Goal: Contribute content: Contribute content

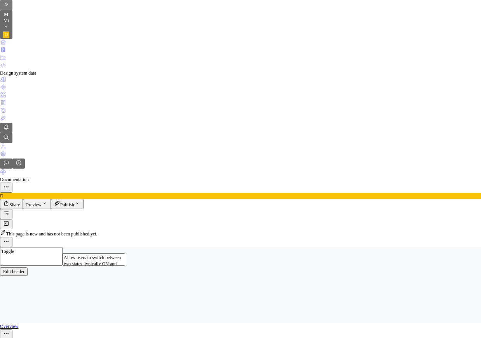
click at [12, 219] on button "button" at bounding box center [6, 224] width 12 height 10
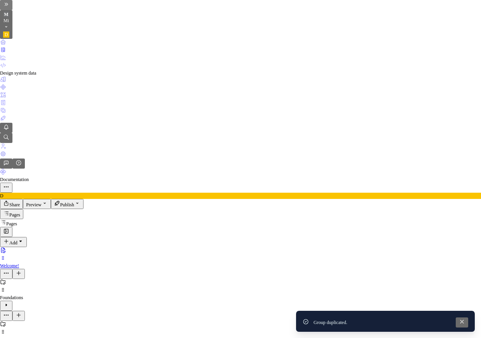
type textarea "*"
type textarea "A"
type textarea "*"
type textarea "Av"
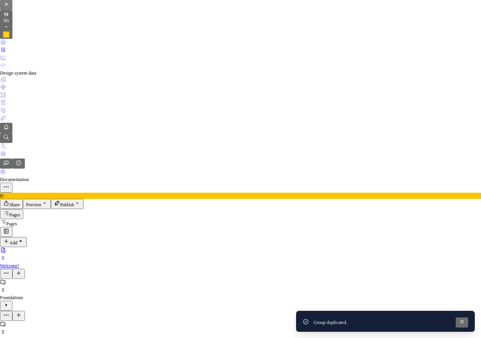
type textarea "*"
type textarea "Ava"
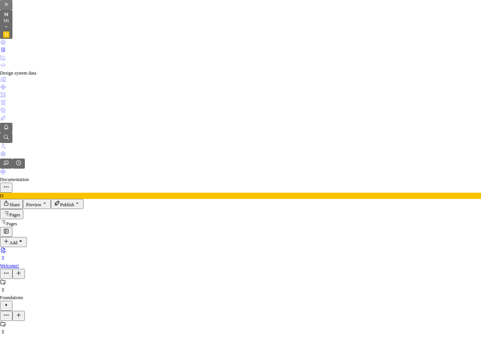
type textarea "*"
type textarea "Avat"
type textarea "*"
type textarea "Avata"
type textarea "*"
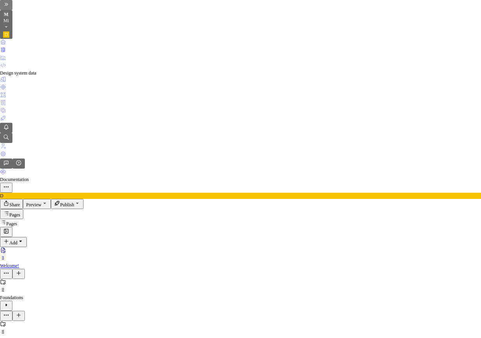
type textarea "Avatar"
type textarea "*"
type textarea "Avatar"
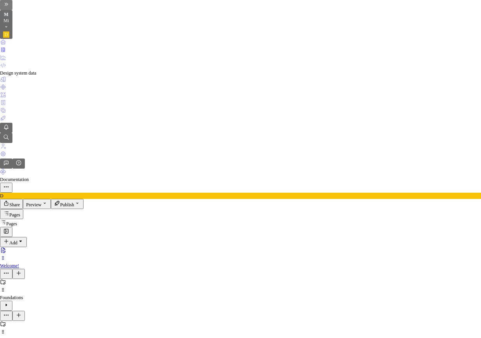
paste textarea "used to visually represent a user or entity. They can display an image, initial…"
type textarea "*"
type textarea "used to visually represent a user or entity. They can display an image, initial…"
type textarea "*"
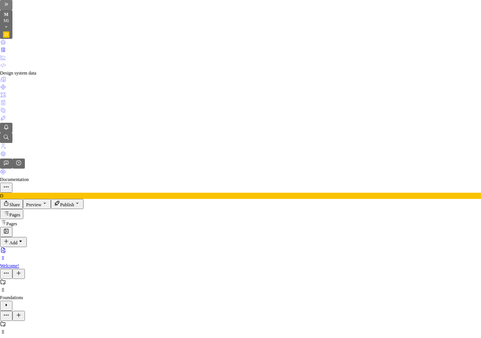
type textarea "sed to visually represent a user or entity. They can display an image, initials…"
type textarea "*"
type textarea "Used to visually represent a user or entity. They can display an image, initial…"
type textarea "*"
type textarea "Used to visually represent a user or entity. They can display an image, initial…"
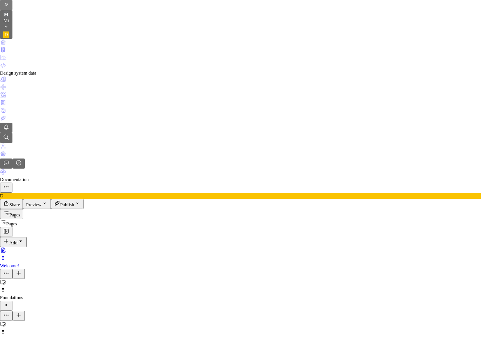
click at [6, 113] on icon "Data sources" at bounding box center [3, 110] width 6 height 6
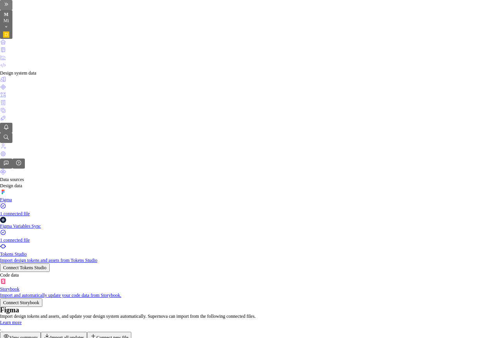
click at [15, 92] on div "Components" at bounding box center [240, 88] width 481 height 8
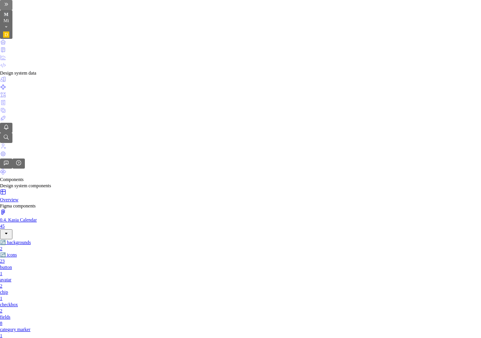
type textarea "*"
type textarea "A"
type textarea "*"
type textarea "Av"
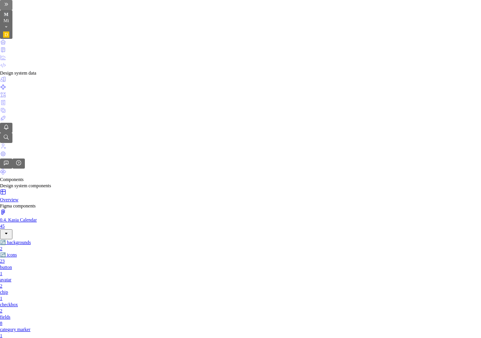
type textarea "*"
type textarea "Ava"
type textarea "*"
type textarea "Avat"
type textarea "*"
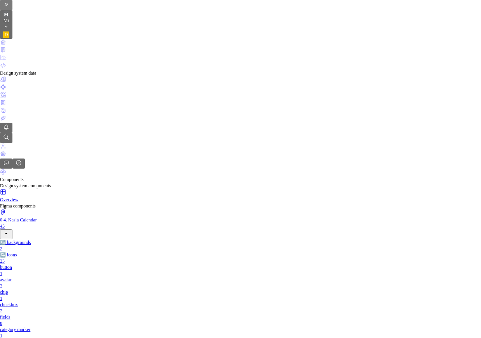
type textarea "Avata"
type textarea "*"
type textarea "Avatar"
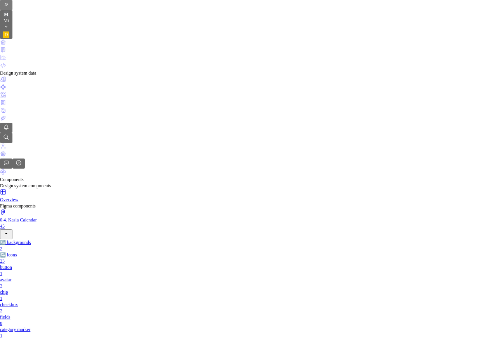
paste textarea "used to visually represent a user or entity. They can display an image, initial…"
type textarea "*"
type textarea "used to visually represent a user or entity. They can display an image, initial…"
type textarea "*"
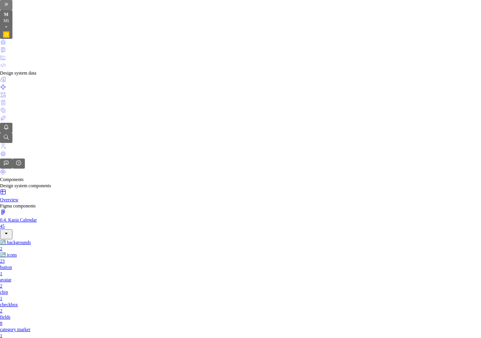
type textarea "sed to visually represent a user or entity. They can display an image, initials…"
type textarea "*"
type textarea "Used to visually represent a user or entity. They can display an image, initial…"
drag, startPoint x: 411, startPoint y: 153, endPoint x: 481, endPoint y: 176, distance: 73.1
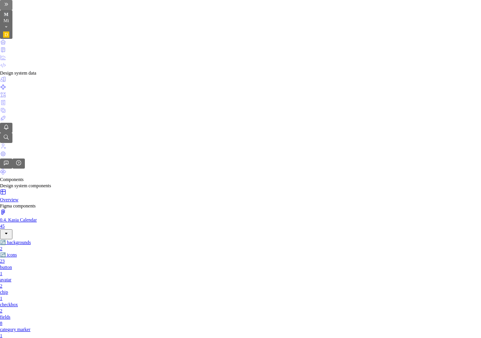
type textarea "*"
type textarea "Used to visually represent a user or entity."
type textarea "*"
type textarea "Used to visually represent a user or entity."
click at [444, 195] on html "M Mi D Design system data Components Design system components Overview Figma co…" at bounding box center [240, 169] width 481 height 338
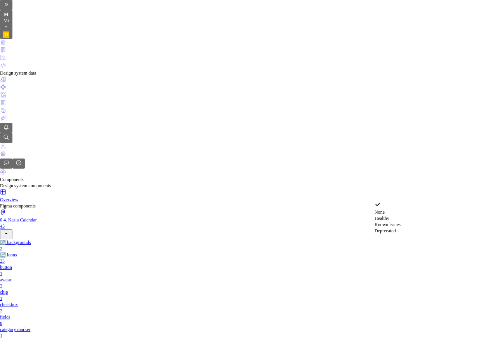
select select "**********"
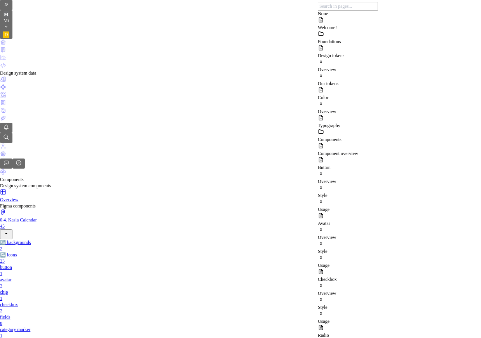
scroll to position [75, 0]
click at [361, 220] on div "Avatar" at bounding box center [348, 223] width 60 height 6
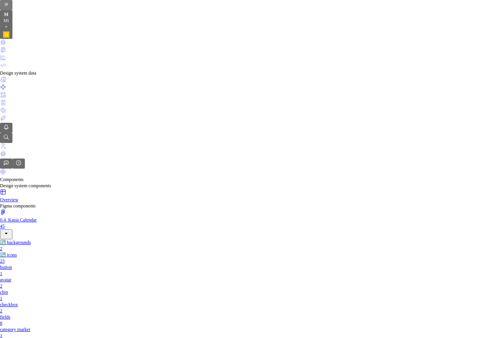
click at [266, 123] on img at bounding box center [266, 123] width 0 height 0
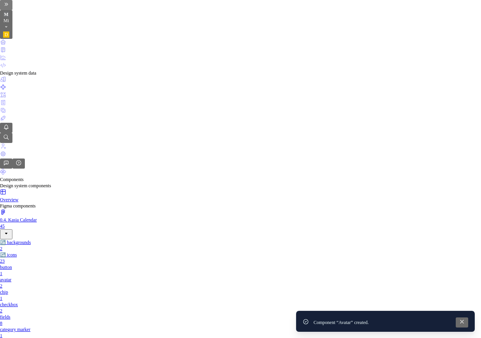
type textarea "*"
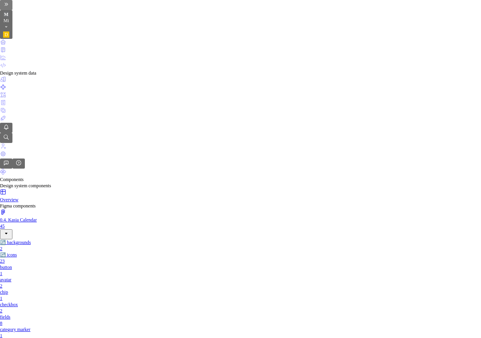
click at [6, 52] on icon "Documentation" at bounding box center [3, 50] width 6 height 6
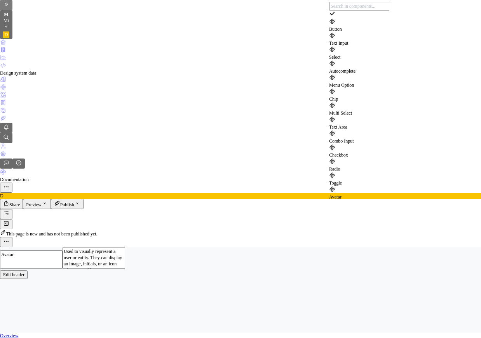
scroll to position [10, 0]
click at [363, 194] on div "Avatar" at bounding box center [359, 197] width 60 height 6
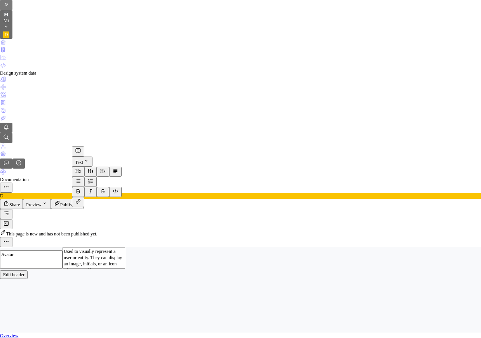
drag, startPoint x: 85, startPoint y: 208, endPoint x: 64, endPoint y: 173, distance: 41.8
copy p "It supports multiple variants to adapt to different contexts: an image for pers…"
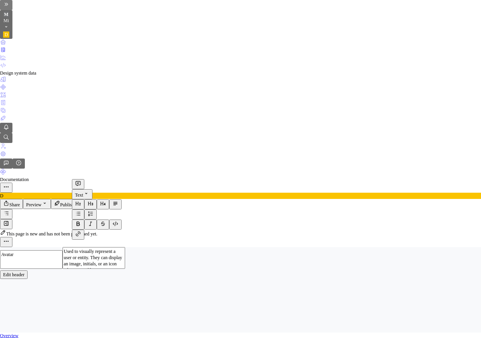
drag, startPoint x: 87, startPoint y: 210, endPoint x: 63, endPoint y: 201, distance: 25.0
copy p "Avatars are always circular to ensure recognizability and consistency across th…"
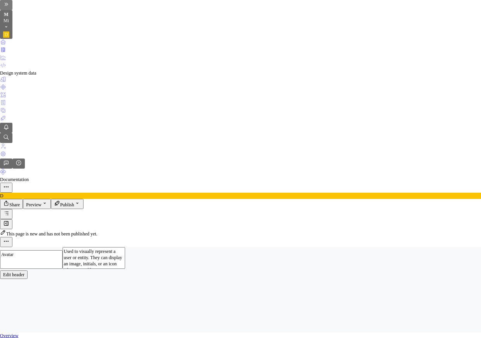
scroll to position [0, 0]
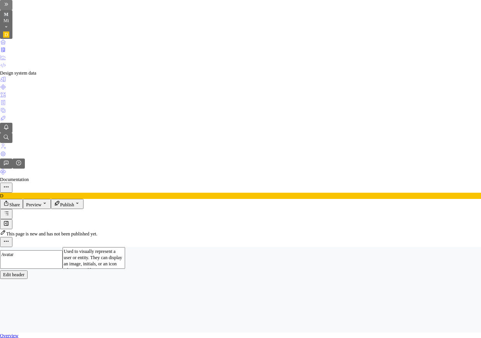
scroll to position [96, 0]
type textarea "*"
drag, startPoint x: 184, startPoint y: 282, endPoint x: 148, endPoint y: 280, distance: 35.4
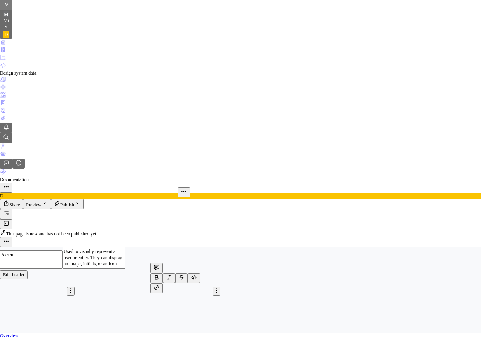
type textarea "*"
click at [71, 235] on html "M Mi D Design system data Documentation D Share Preview Publish Pages Add Acces…" at bounding box center [240, 169] width 481 height 338
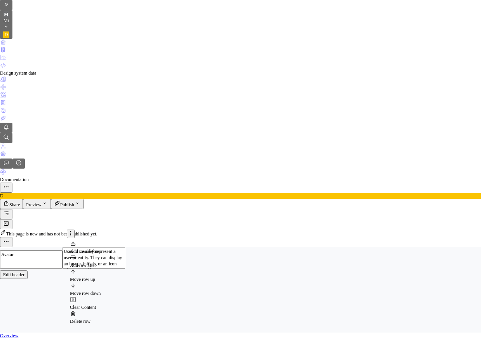
click at [101, 262] on div "Add row after" at bounding box center [85, 265] width 31 height 6
type input "6"
drag, startPoint x: 192, startPoint y: 188, endPoint x: 142, endPoint y: 189, distance: 49.3
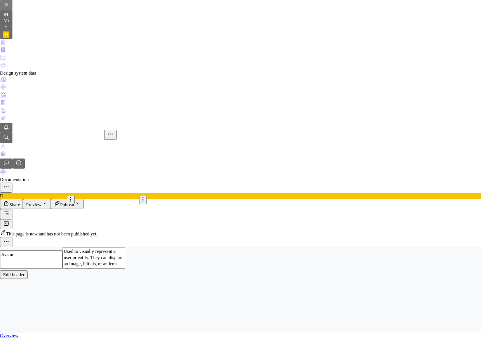
drag, startPoint x: 195, startPoint y: 189, endPoint x: 150, endPoint y: 190, distance: 44.7
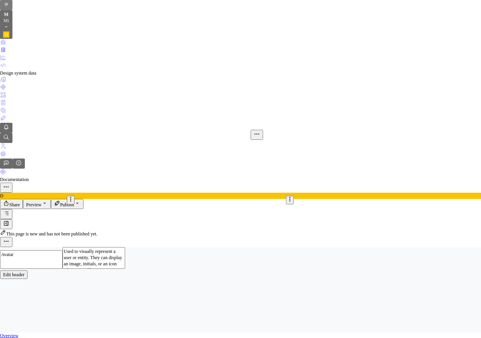
drag, startPoint x: 182, startPoint y: 169, endPoint x: 118, endPoint y: 178, distance: 64.0
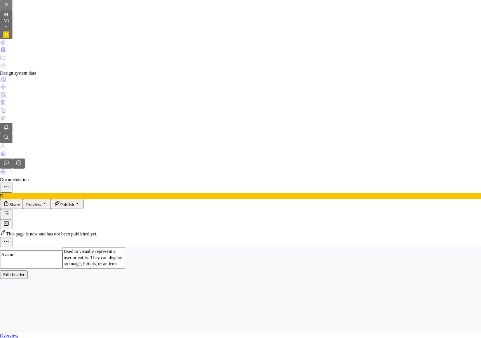
scroll to position [214, 0]
click at [72, 229] on html "M Mi D Design system data Documentation D Share Preview Publish Pages Add Acces…" at bounding box center [240, 169] width 481 height 338
click at [99, 300] on div "Delete row" at bounding box center [85, 303] width 30 height 6
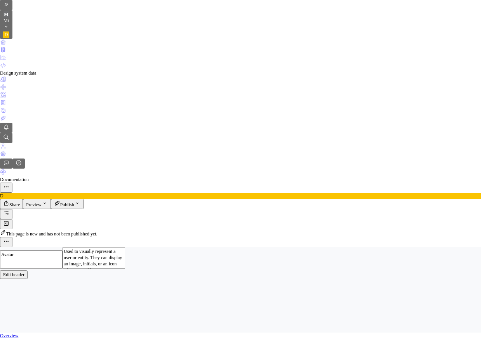
scroll to position [289, 0]
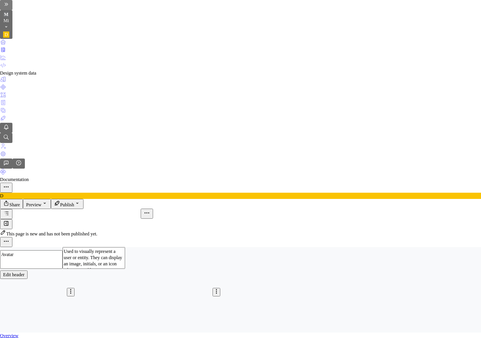
type textarea "*"
click at [70, 294] on html "M Mi D Design system data Documentation D Share Preview Publish Pages Add Acces…" at bounding box center [240, 169] width 481 height 338
click at [80, 281] on div "Delete row" at bounding box center [85, 281] width 31 height 14
type input "5"
click at [72, 297] on html "M Mi D Design system data Documentation D Share Preview Publish Pages Add Acces…" at bounding box center [240, 169] width 481 height 338
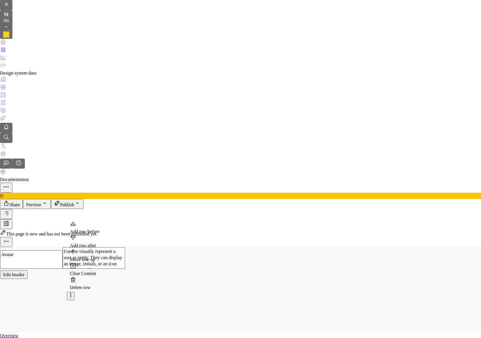
click at [84, 281] on div "Delete row" at bounding box center [85, 284] width 30 height 14
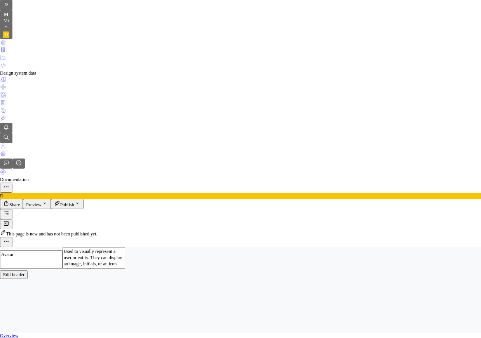
scroll to position [300, 0]
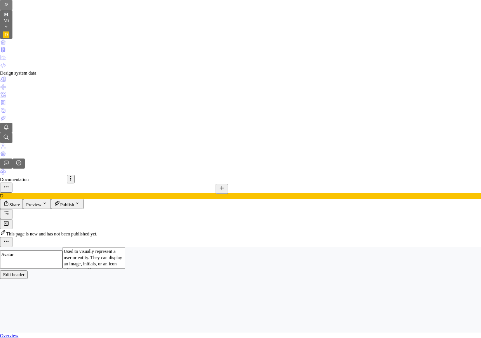
click at [259, 152] on icon "button" at bounding box center [262, 153] width 6 height 6
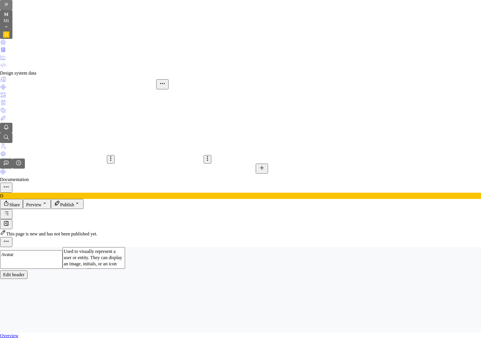
click at [260, 175] on icon "button" at bounding box center [262, 176] width 6 height 6
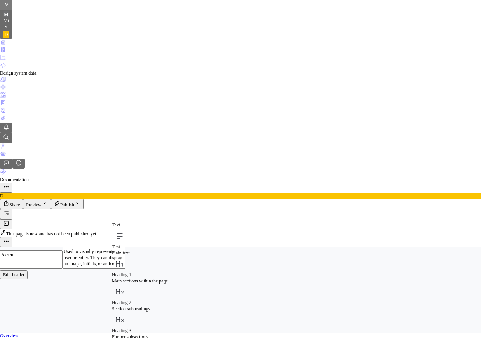
scroll to position [166, 0]
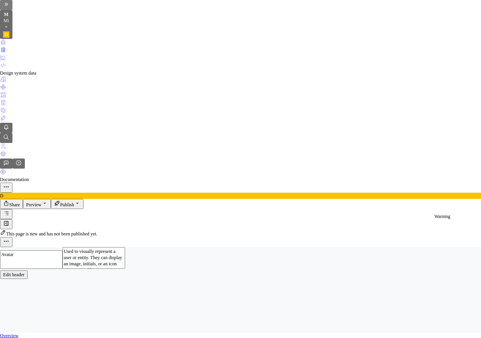
click at [51, 199] on button "Preview" at bounding box center [37, 204] width 28 height 10
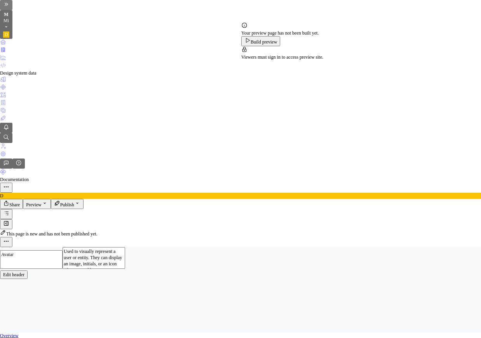
click at [280, 46] on button "Build preview" at bounding box center [260, 41] width 39 height 10
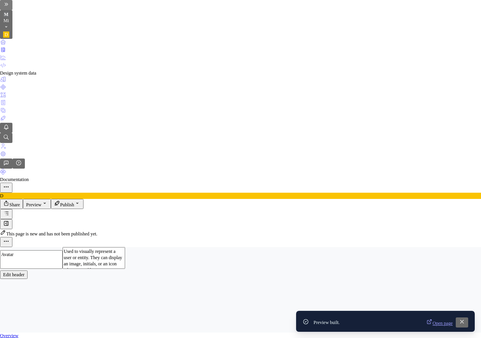
scroll to position [842, 0]
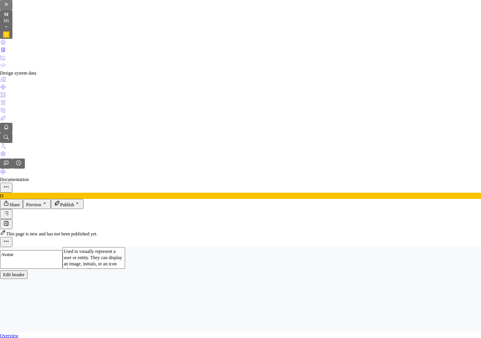
click at [84, 171] on div "Delete" at bounding box center [72, 174] width 23 height 6
click at [84, 164] on div "Delete" at bounding box center [72, 167] width 23 height 6
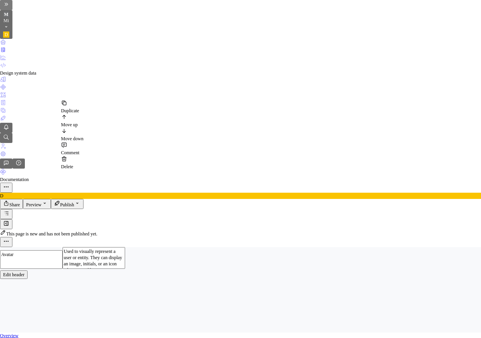
click at [84, 164] on div "Delete" at bounding box center [72, 167] width 23 height 6
click at [84, 169] on div "Delete" at bounding box center [72, 172] width 23 height 6
click at [84, 160] on div "Delete" at bounding box center [72, 163] width 23 height 6
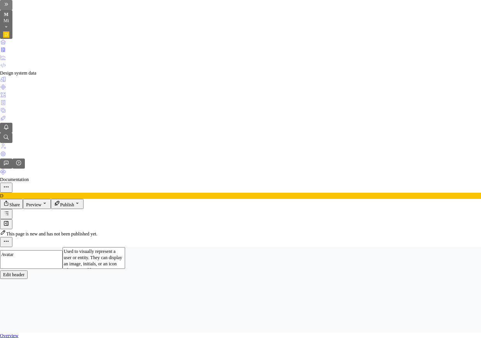
click at [84, 171] on div "Delete" at bounding box center [72, 174] width 23 height 6
click at [84, 165] on div "Delete" at bounding box center [72, 167] width 23 height 6
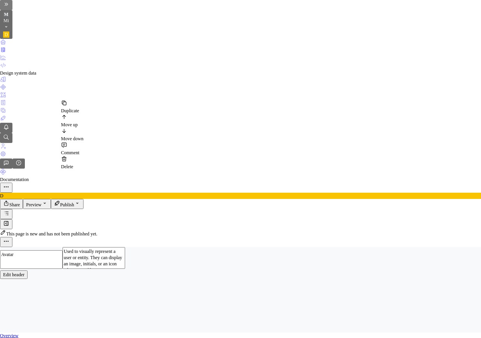
click at [84, 165] on div "Delete" at bounding box center [72, 167] width 23 height 6
type textarea "*"
click at [5, 89] on icon "Components" at bounding box center [3, 87] width 5 height 5
